Goal: Transaction & Acquisition: Purchase product/service

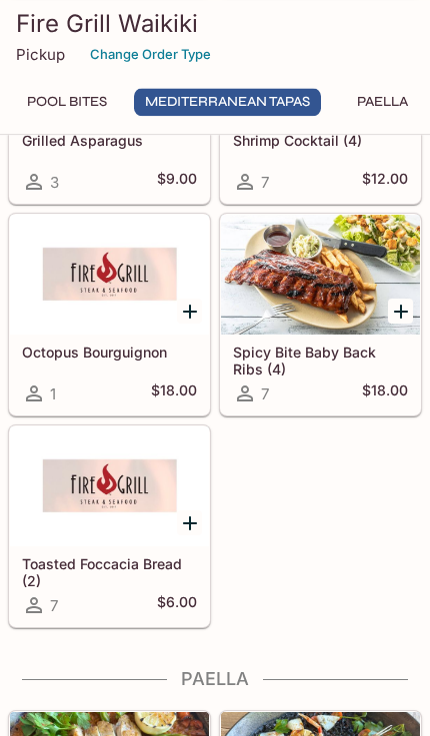
scroll to position [2842, 0]
click at [324, 335] on div at bounding box center [320, 275] width 199 height 120
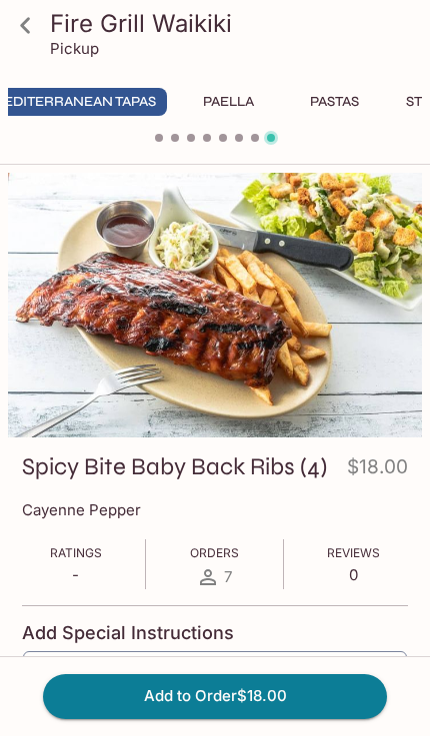
scroll to position [0, 176]
click at [306, 90] on button "Pastas" at bounding box center [312, 102] width 90 height 28
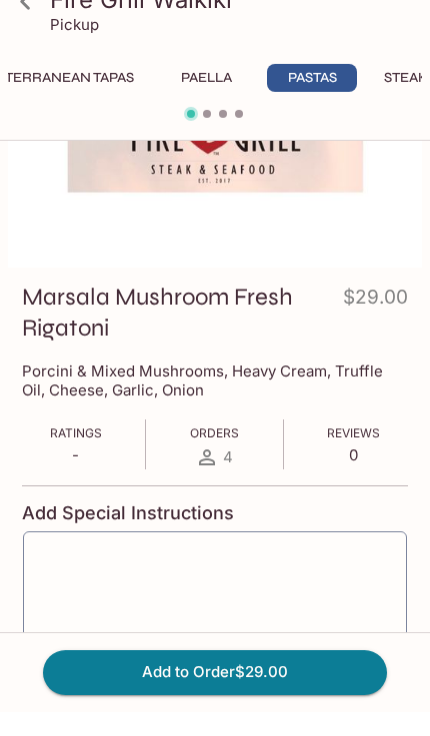
scroll to position [0, 0]
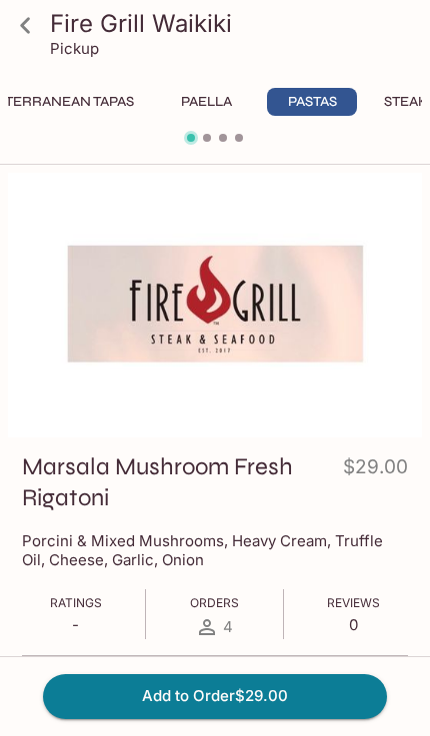
click at [4, 25] on link at bounding box center [25, 25] width 50 height 50
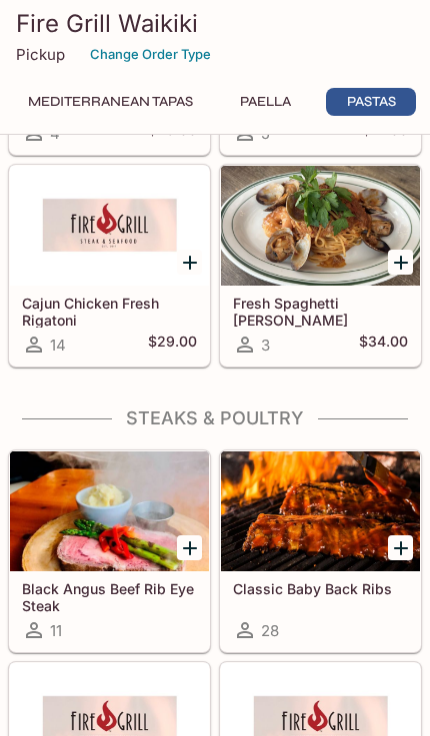
scroll to position [3889, 0]
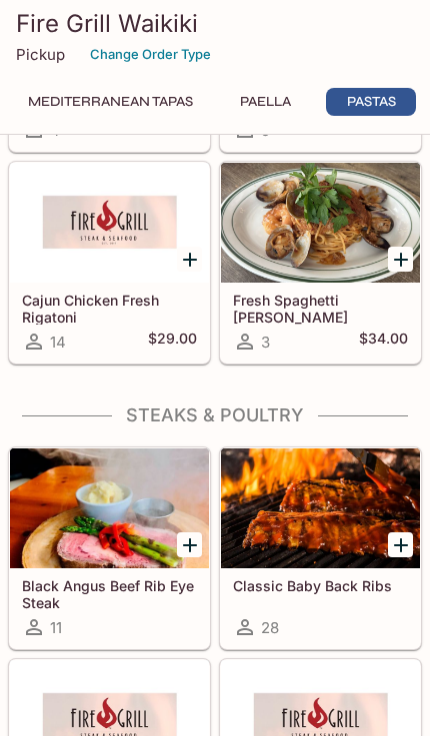
click at [327, 594] on h5 "Classic Baby Back Ribs" at bounding box center [320, 585] width 175 height 17
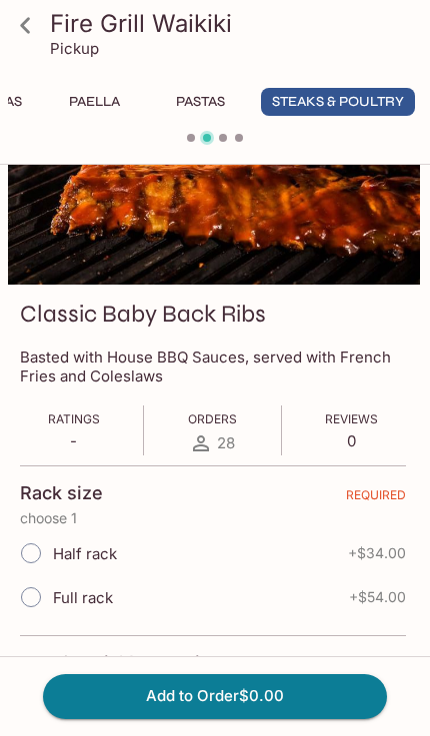
scroll to position [130, 0]
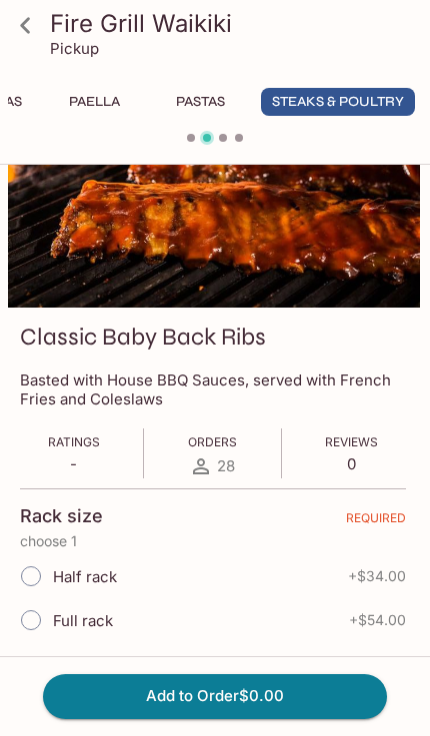
click at [29, 31] on icon at bounding box center [25, 25] width 10 height 16
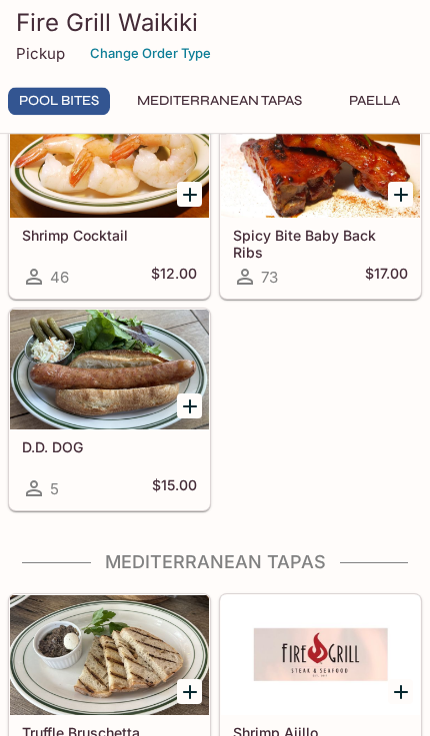
scroll to position [979, 0]
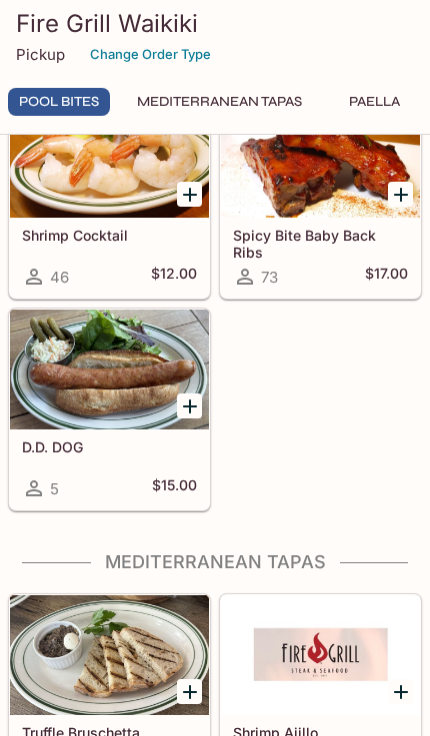
click at [328, 289] on div "73 $17.00" at bounding box center [320, 277] width 175 height 24
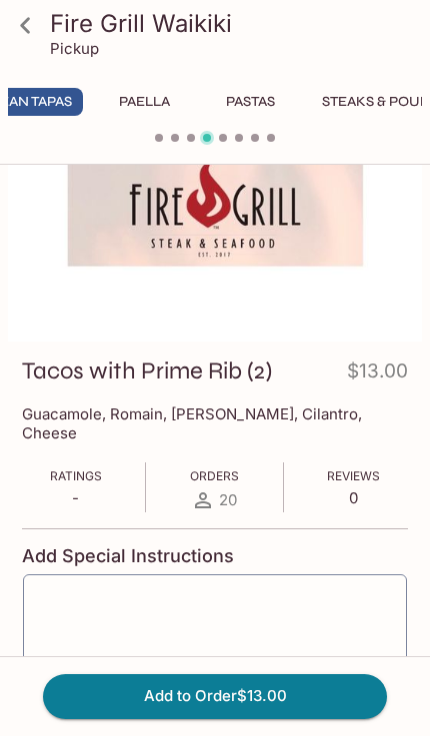
scroll to position [0, 258]
click at [130, 97] on button "Paella" at bounding box center [124, 102] width 90 height 28
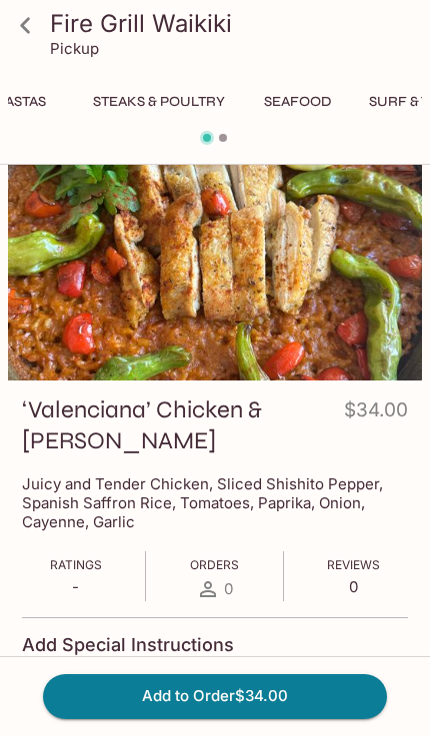
scroll to position [0, 476]
click at [313, 102] on button "Seafood" at bounding box center [288, 102] width 90 height 28
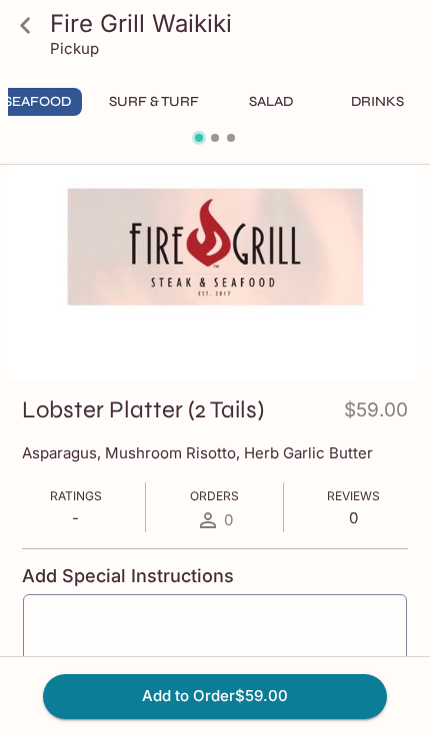
scroll to position [0, 734]
click at [272, 92] on button "Salad" at bounding box center [271, 102] width 90 height 28
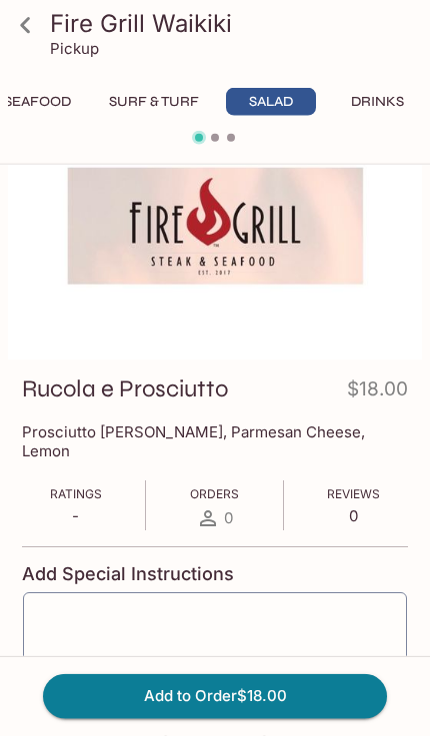
scroll to position [127, 0]
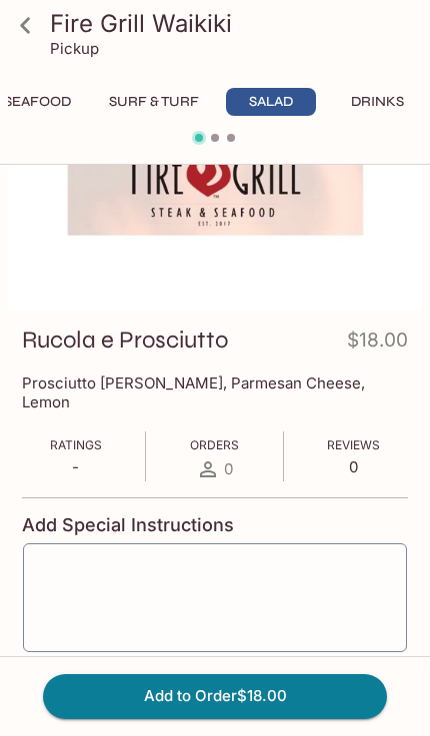
click at [375, 95] on button "Drinks" at bounding box center [377, 102] width 90 height 28
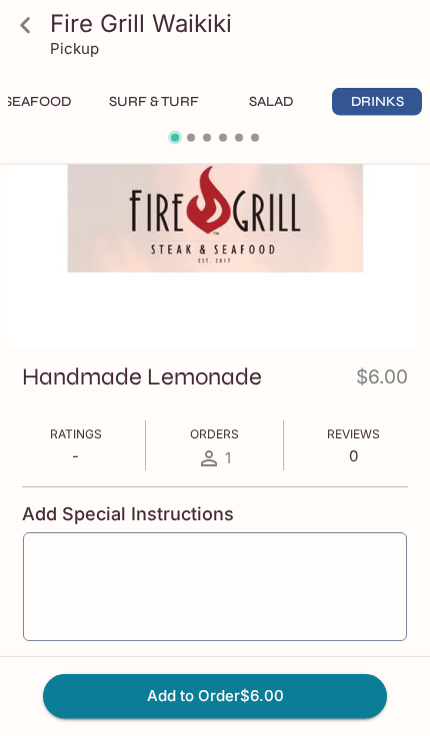
scroll to position [332, 0]
